Goal: Task Accomplishment & Management: Use online tool/utility

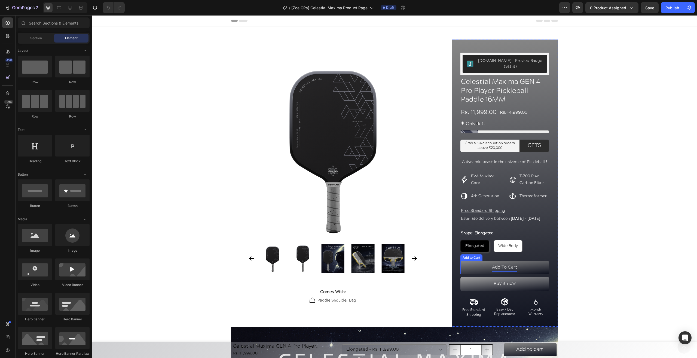
click at [503, 271] on div "Add To Cart" at bounding box center [504, 267] width 25 height 8
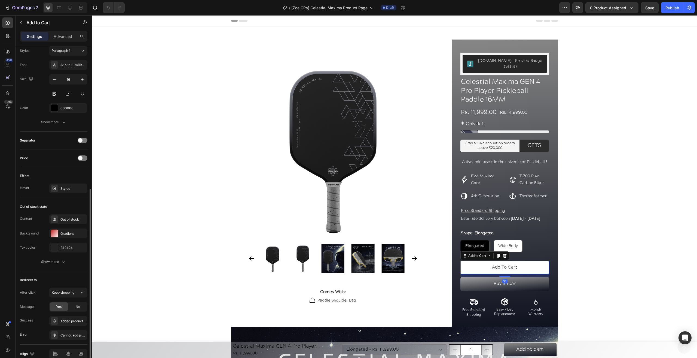
scroll to position [298, 0]
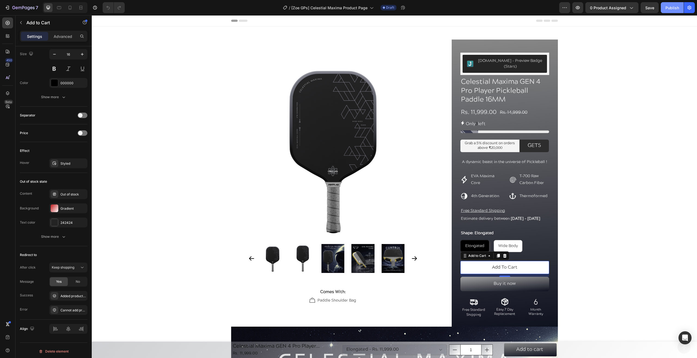
click at [669, 8] on div "Publish" at bounding box center [673, 8] width 14 height 6
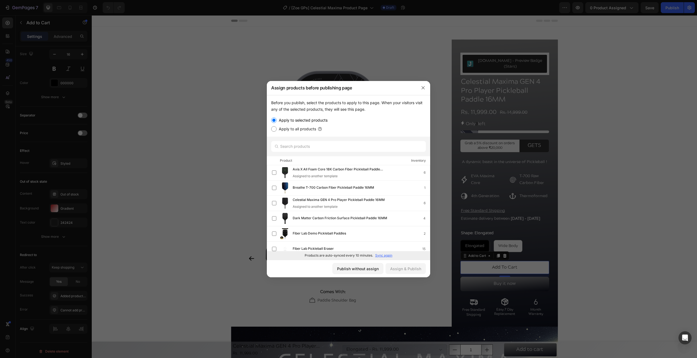
click at [429, 84] on div at bounding box center [423, 88] width 14 height 14
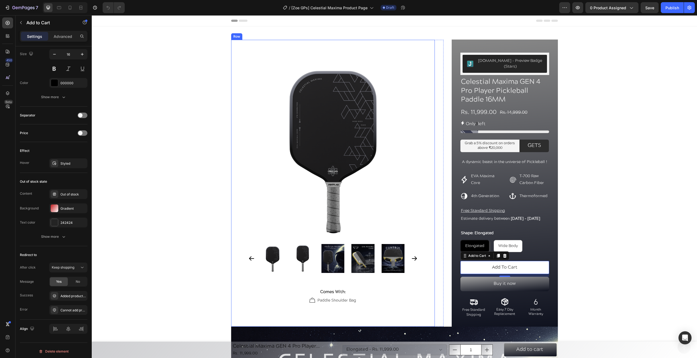
click at [437, 83] on div "Product Images Comes With: Text Block Paddle Shoulder Bag Item List Row Row Row" at bounding box center [337, 183] width 213 height 287
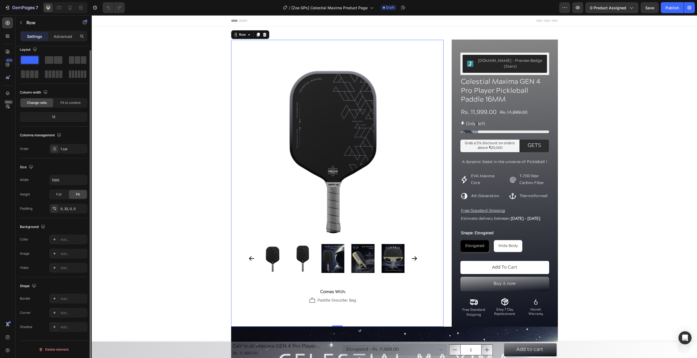
scroll to position [0, 0]
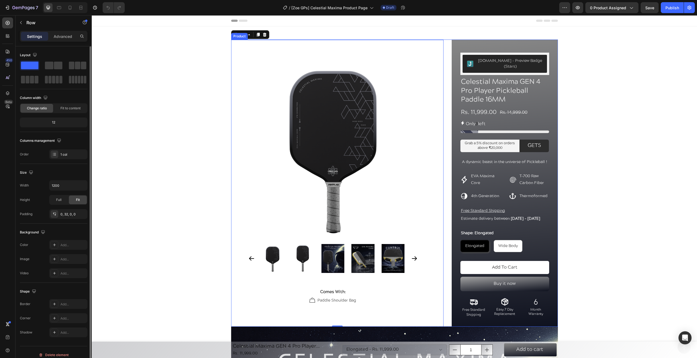
click at [444, 85] on div "Product Images Comes With: Text Block Paddle Shoulder Bag Item List Row Row Row…" at bounding box center [394, 183] width 327 height 287
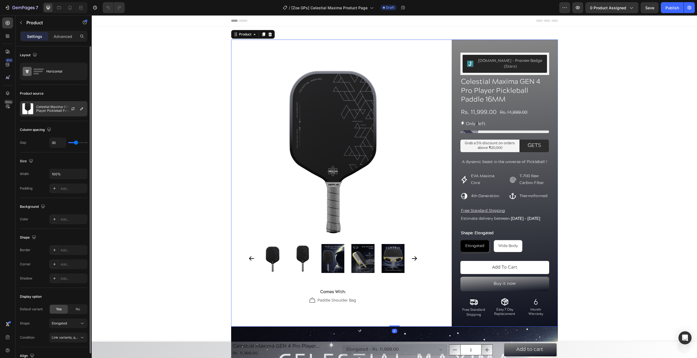
click at [33, 112] on img at bounding box center [27, 108] width 11 height 11
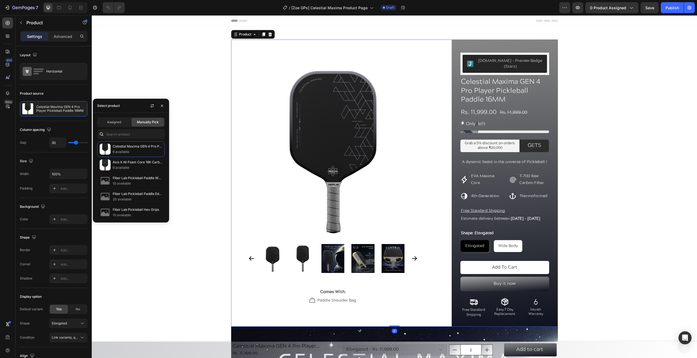
click at [99, 117] on div "Assigned Manually Pick Celestial Maxima GEN 4 Pro Player Pickleball Paddle 16MM…" at bounding box center [131, 168] width 76 height 110
drag, startPoint x: 106, startPoint y: 120, endPoint x: 205, endPoint y: 107, distance: 100.3
click at [106, 120] on div "Assigned" at bounding box center [114, 122] width 33 height 9
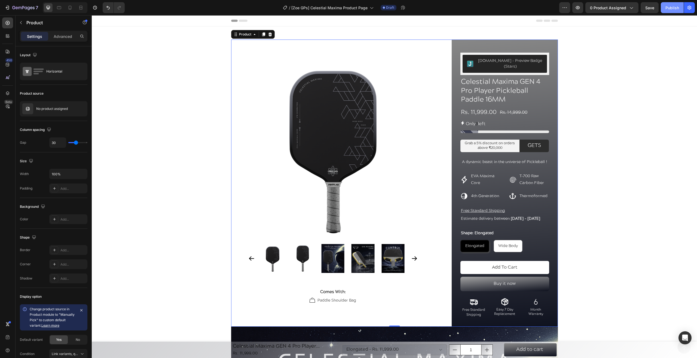
click at [667, 10] on div "Publish" at bounding box center [673, 8] width 14 height 6
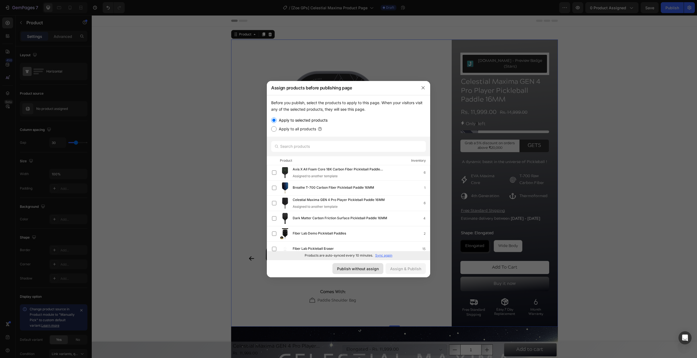
click at [361, 269] on div "Publish without assign" at bounding box center [358, 269] width 42 height 6
